Goal: Navigation & Orientation: Find specific page/section

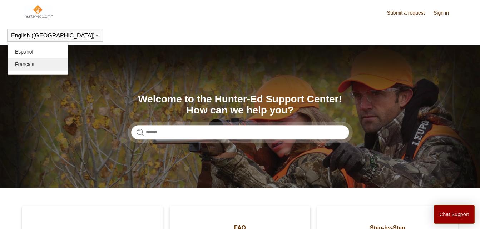
click at [46, 65] on link "Français" at bounding box center [38, 64] width 60 height 13
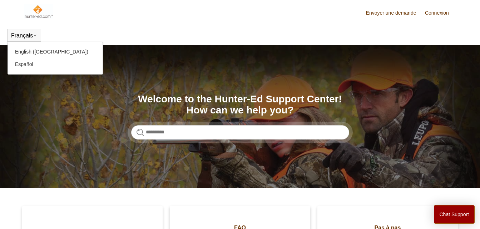
click at [32, 34] on button "Français" at bounding box center [24, 36] width 26 height 6
click at [38, 53] on link "English ([GEOGRAPHIC_DATA])" at bounding box center [55, 52] width 95 height 13
